Goal: Task Accomplishment & Management: Manage account settings

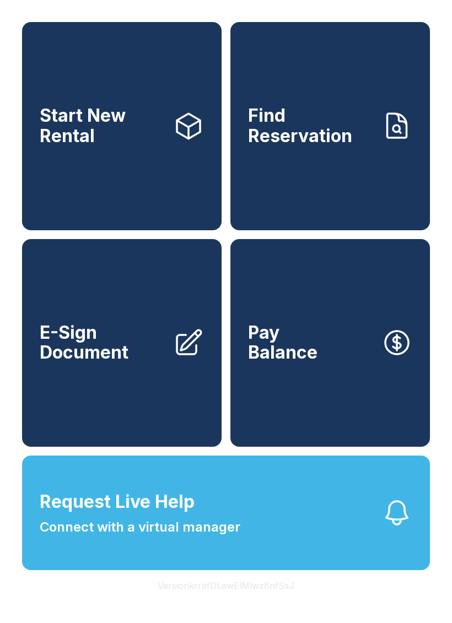
click at [132, 146] on span "Start New Rental" at bounding box center [102, 126] width 125 height 40
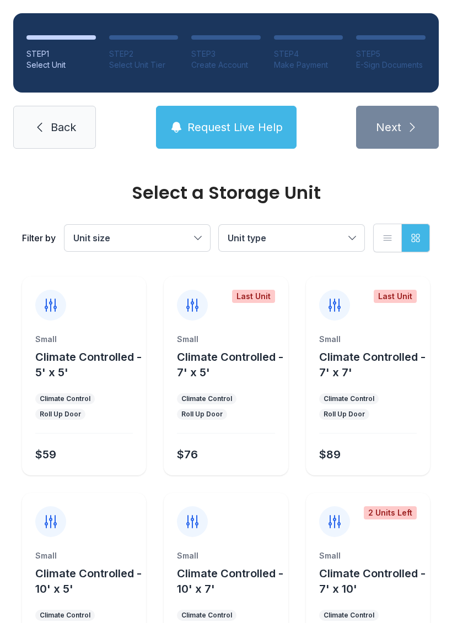
click at [53, 111] on link "Back" at bounding box center [54, 127] width 83 height 43
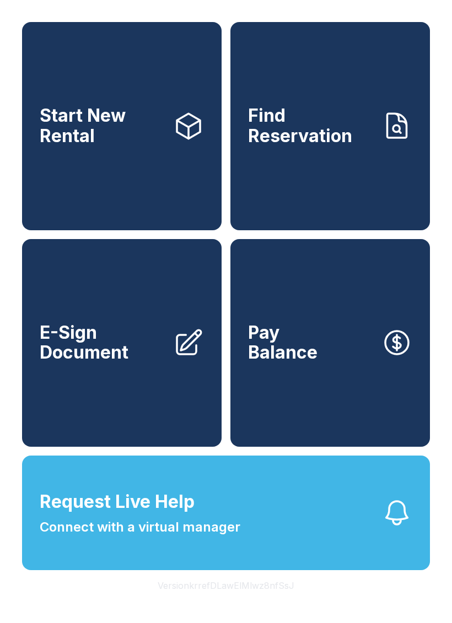
click at [316, 146] on span "Find Reservation" at bounding box center [310, 126] width 125 height 40
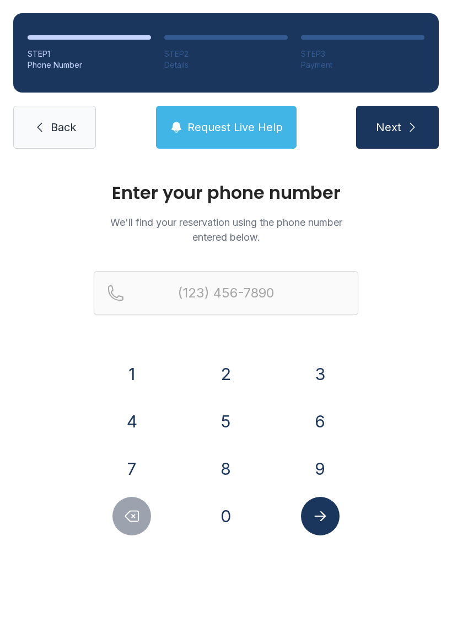
click at [72, 137] on link "Back" at bounding box center [54, 127] width 83 height 43
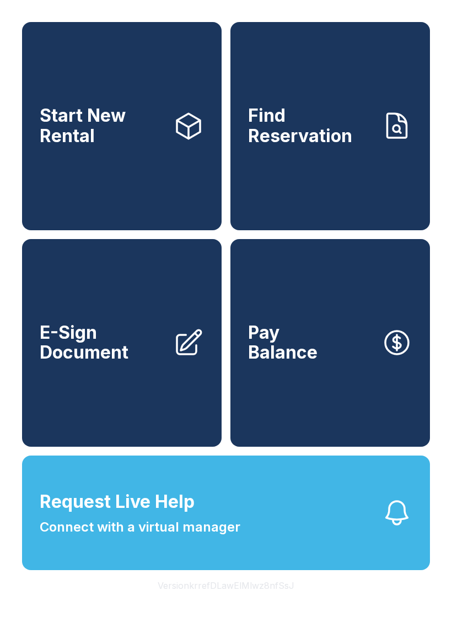
click at [150, 339] on link "E-Sign Document" at bounding box center [122, 343] width 200 height 208
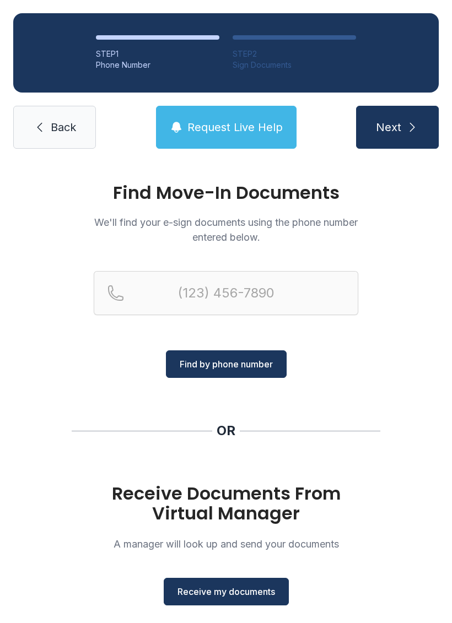
click at [61, 133] on span "Back" at bounding box center [63, 127] width 25 height 15
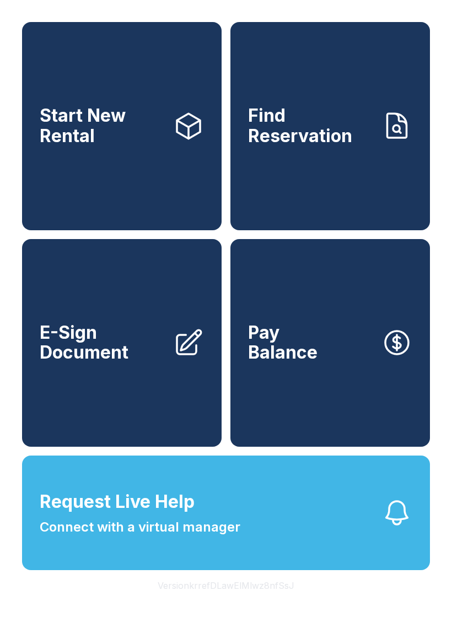
click at [347, 358] on button "Pay Balance" at bounding box center [330, 343] width 200 height 208
click at [110, 127] on span "Start New Rental" at bounding box center [102, 126] width 125 height 40
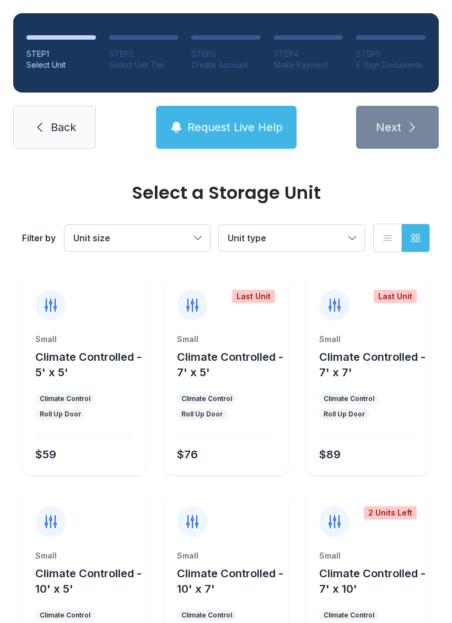
click at [62, 131] on span "Back" at bounding box center [63, 127] width 25 height 15
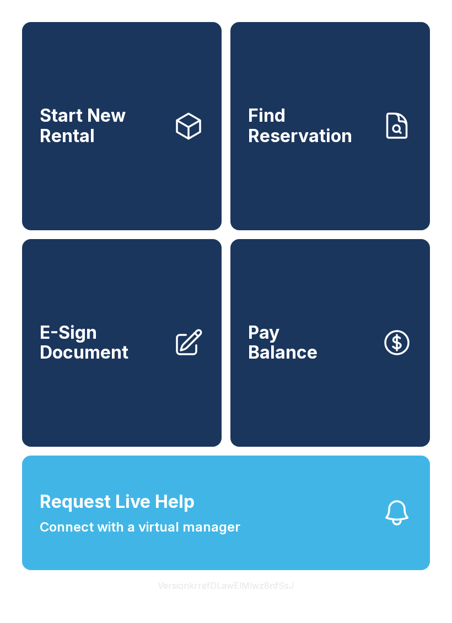
click at [330, 157] on link "Find Reservation" at bounding box center [330, 126] width 200 height 208
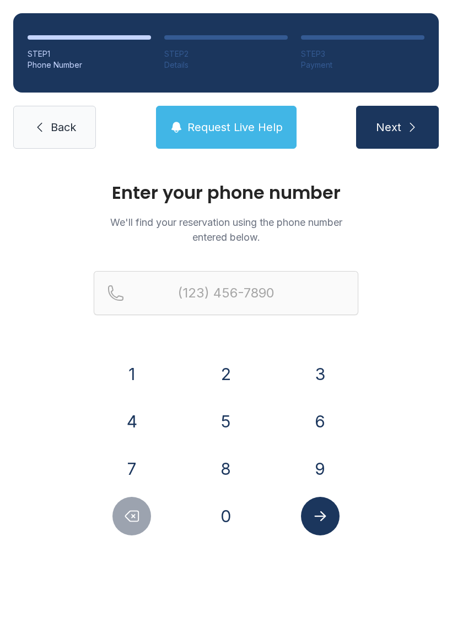
click at [57, 133] on span "Back" at bounding box center [63, 127] width 25 height 15
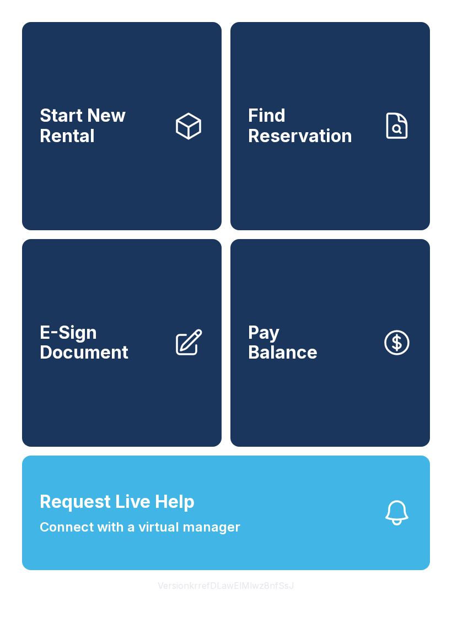
click at [133, 363] on span "E-Sign Document" at bounding box center [102, 343] width 125 height 40
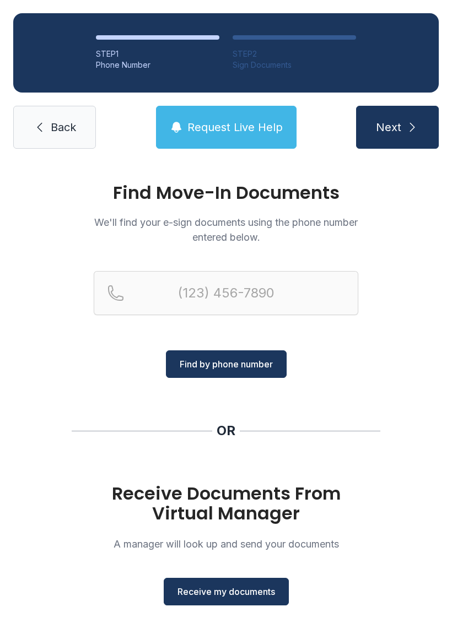
click at [56, 133] on span "Back" at bounding box center [63, 127] width 25 height 15
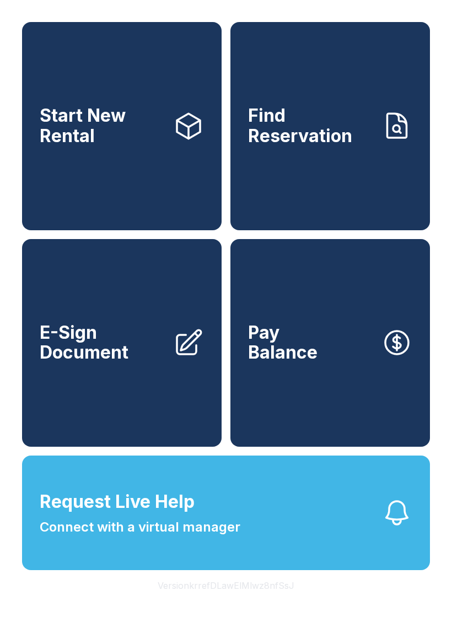
click at [297, 353] on span "Pay Balance" at bounding box center [282, 343] width 69 height 40
click at [253, 543] on button "Request Live Help Connect with a virtual manager" at bounding box center [226, 513] width 408 height 115
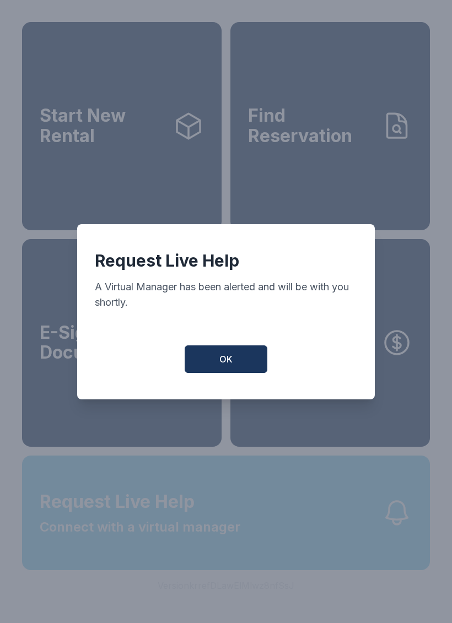
click at [238, 373] on button "OK" at bounding box center [226, 360] width 83 height 28
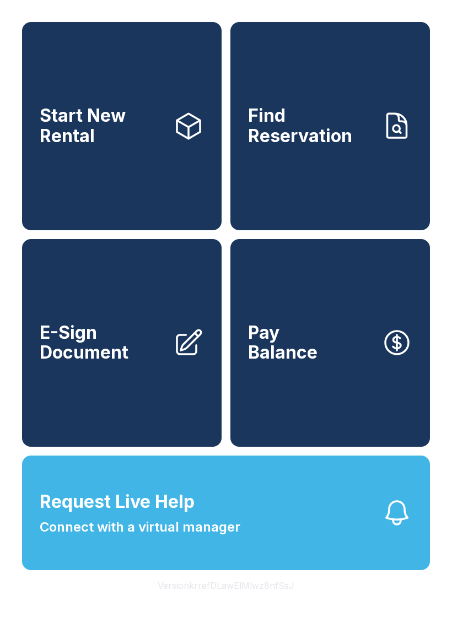
click at [437, 4] on div "Start New Rental Find Reservation E-Sign Document Pay Balance Request Live Help…" at bounding box center [226, 311] width 452 height 623
click at [451, 610] on div "Start New Rental Find Reservation E-Sign Document Pay Balance Request Live Help…" at bounding box center [226, 311] width 452 height 623
click at [441, 623] on div "Start New Rental Find Reservation E-Sign Document Pay Balance Request Live Help…" at bounding box center [226, 311] width 452 height 623
click at [212, 601] on button "Version krrefDLawElMlwz8nfSsJ" at bounding box center [226, 586] width 154 height 31
click at [228, 601] on button "Version krrefDLawElMlwz8nfSsJ" at bounding box center [226, 586] width 154 height 31
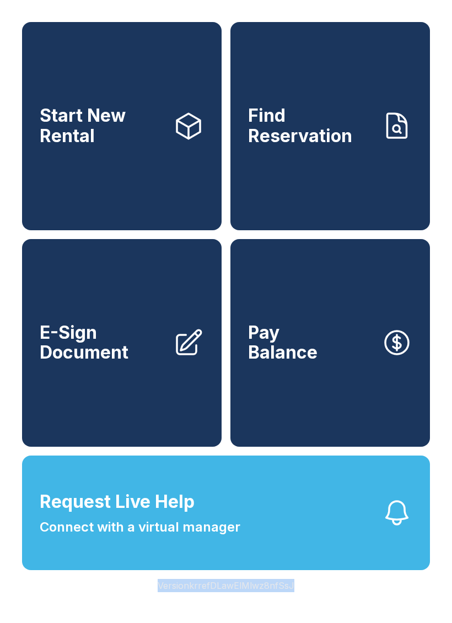
click at [364, 616] on div "Start New Rental Find Reservation E-Sign Document Pay Balance Request Live Help…" at bounding box center [226, 311] width 452 height 623
click at [262, 601] on button "Version krrefDLawElMlwz8nfSsJ" at bounding box center [226, 586] width 154 height 31
click at [382, 611] on div "Start New Rental Find Reservation E-Sign Document Pay Balance Request Live Help…" at bounding box center [226, 311] width 452 height 623
click at [370, 621] on div "Start New Rental Find Reservation E-Sign Document Pay Balance Request Live Help…" at bounding box center [226, 311] width 452 height 623
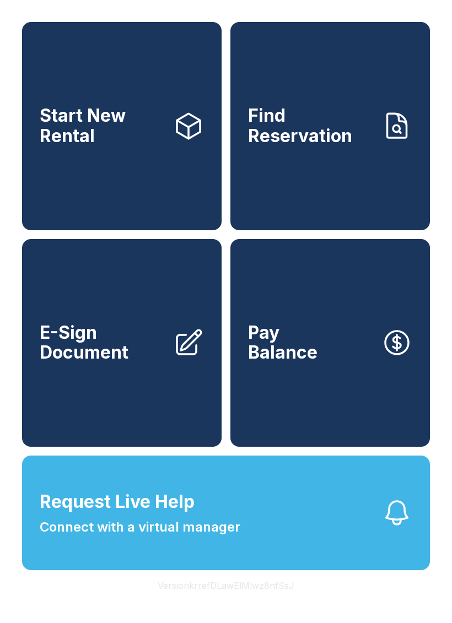
click at [262, 601] on button "Version krrefDLawElMlwz8nfSsJ" at bounding box center [226, 586] width 154 height 31
click at [268, 601] on button "Version krrefDLawElMlwz8nfSsJ" at bounding box center [226, 586] width 154 height 31
click at [267, 601] on button "Version krrefDLawElMlwz8nfSsJ" at bounding box center [226, 586] width 154 height 31
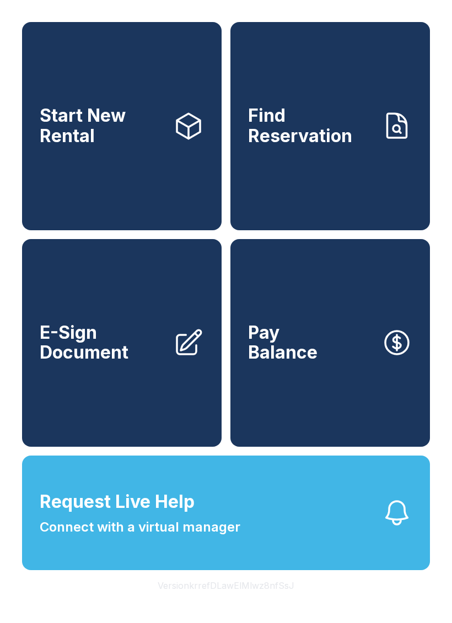
click at [265, 601] on button "Version krrefDLawElMlwz8nfSsJ" at bounding box center [226, 586] width 154 height 31
click at [264, 601] on button "Version krrefDLawElMlwz8nfSsJ" at bounding box center [226, 586] width 154 height 31
click at [256, 601] on button "Version krrefDLawElMlwz8nfSsJ" at bounding box center [226, 586] width 154 height 31
click at [255, 601] on button "Version krrefDLawElMlwz8nfSsJ" at bounding box center [226, 586] width 154 height 31
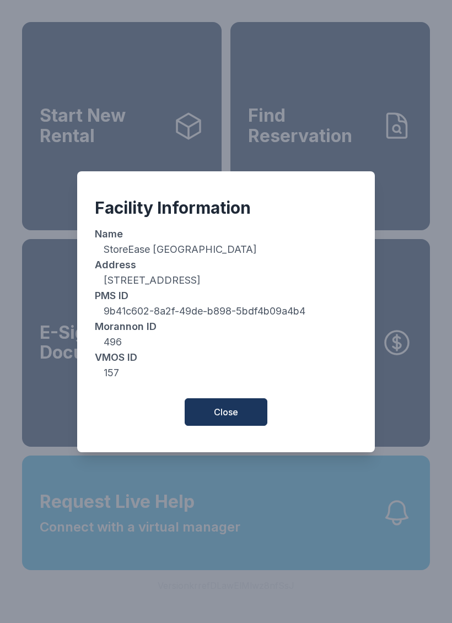
click at [252, 611] on div "Facility Information Name StoreEase [GEOGRAPHIC_DATA] Address [STREET_ADDRESS] …" at bounding box center [226, 311] width 452 height 623
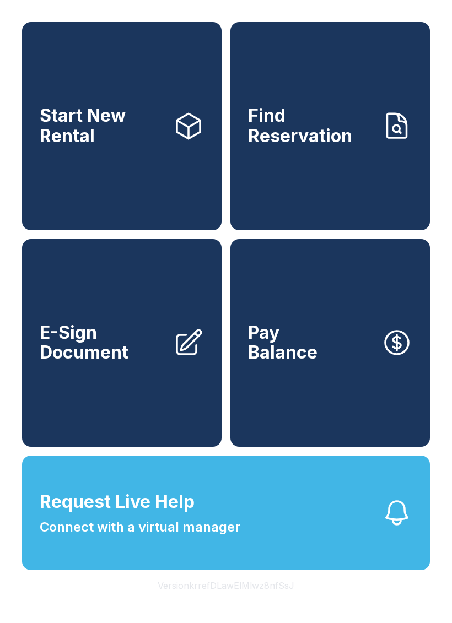
click at [248, 601] on button "Version krrefDLawElMlwz8nfSsJ" at bounding box center [226, 586] width 154 height 31
click at [251, 601] on button "Version krrefDLawElMlwz8nfSsJ" at bounding box center [226, 586] width 154 height 31
click at [250, 601] on button "Version krrefDLawElMlwz8nfSsJ" at bounding box center [226, 586] width 154 height 31
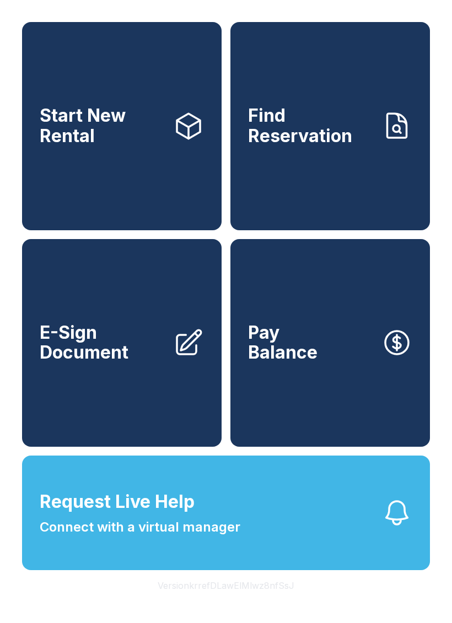
click at [250, 601] on button "Version krrefDLawElMlwz8nfSsJ" at bounding box center [226, 586] width 154 height 31
click at [247, 601] on button "Version krrefDLawElMlwz8nfSsJ" at bounding box center [226, 586] width 154 height 31
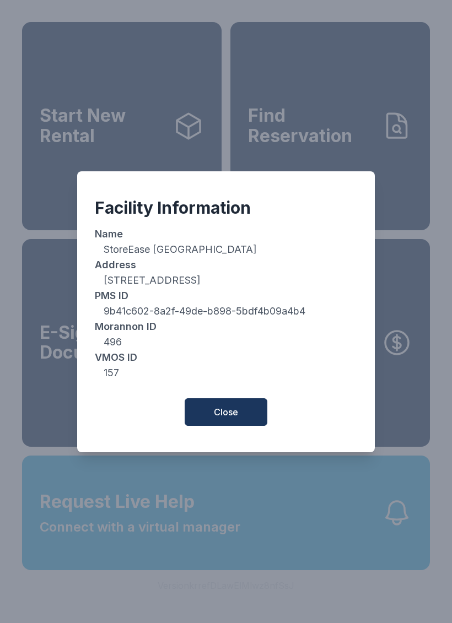
click at [246, 609] on div "Facility Information Name StoreEase [GEOGRAPHIC_DATA] Address [STREET_ADDRESS] …" at bounding box center [226, 311] width 452 height 623
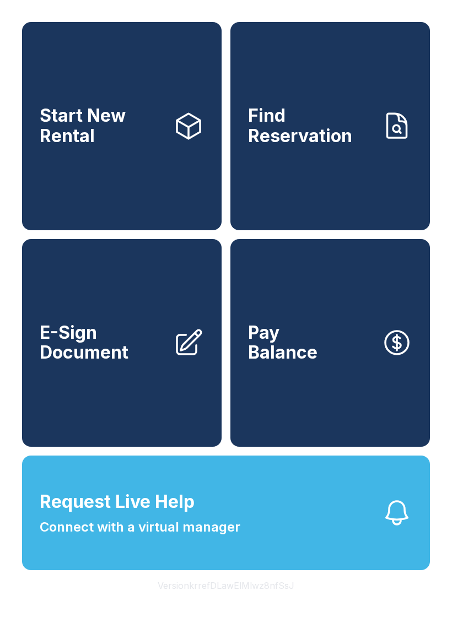
click at [249, 601] on button "Version krrefDLawElMlwz8nfSsJ" at bounding box center [226, 586] width 154 height 31
click at [229, 601] on button "Version krrefDLawElMlwz8nfSsJ" at bounding box center [226, 586] width 154 height 31
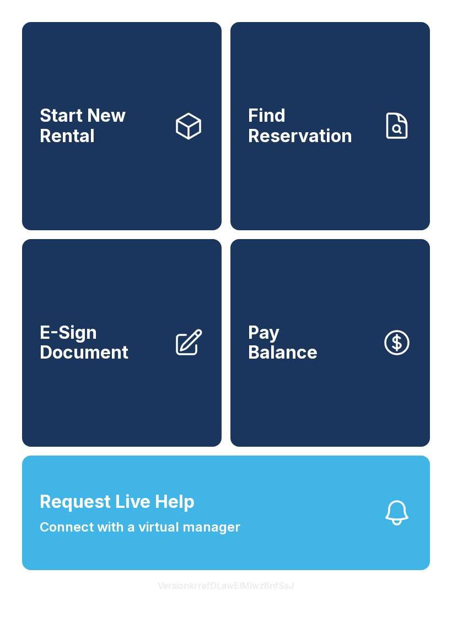
click at [230, 601] on button "Version krrefDLawElMlwz8nfSsJ" at bounding box center [226, 586] width 154 height 31
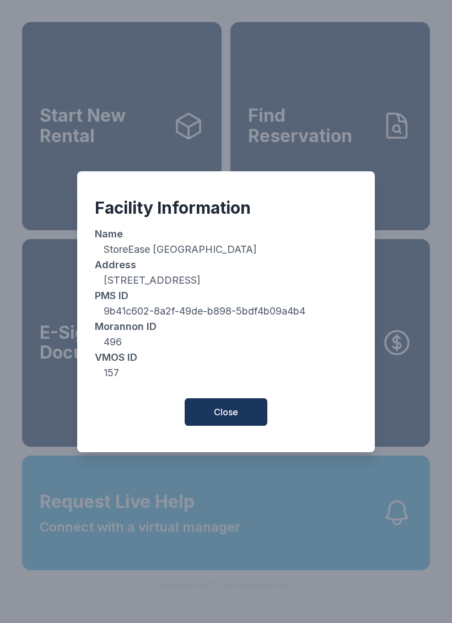
click at [241, 424] on button "Close" at bounding box center [226, 413] width 83 height 28
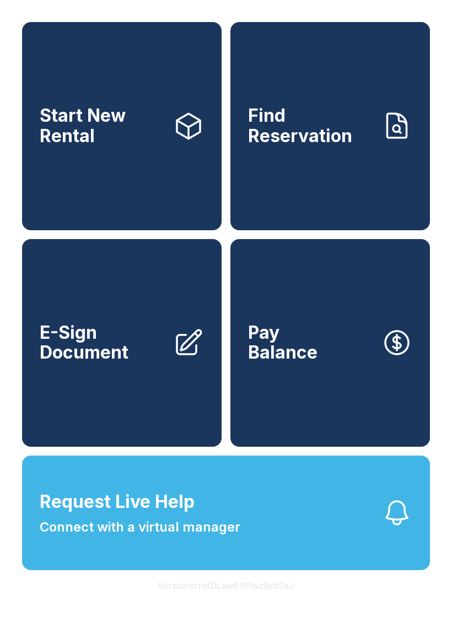
click at [208, 537] on span "Request Live Help Connect with a virtual manager" at bounding box center [140, 513] width 201 height 49
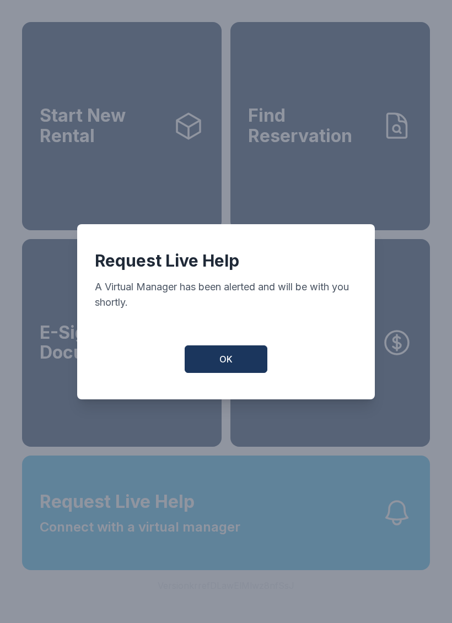
click at [243, 366] on button "OK" at bounding box center [226, 360] width 83 height 28
